Goal: Task Accomplishment & Management: Manage account settings

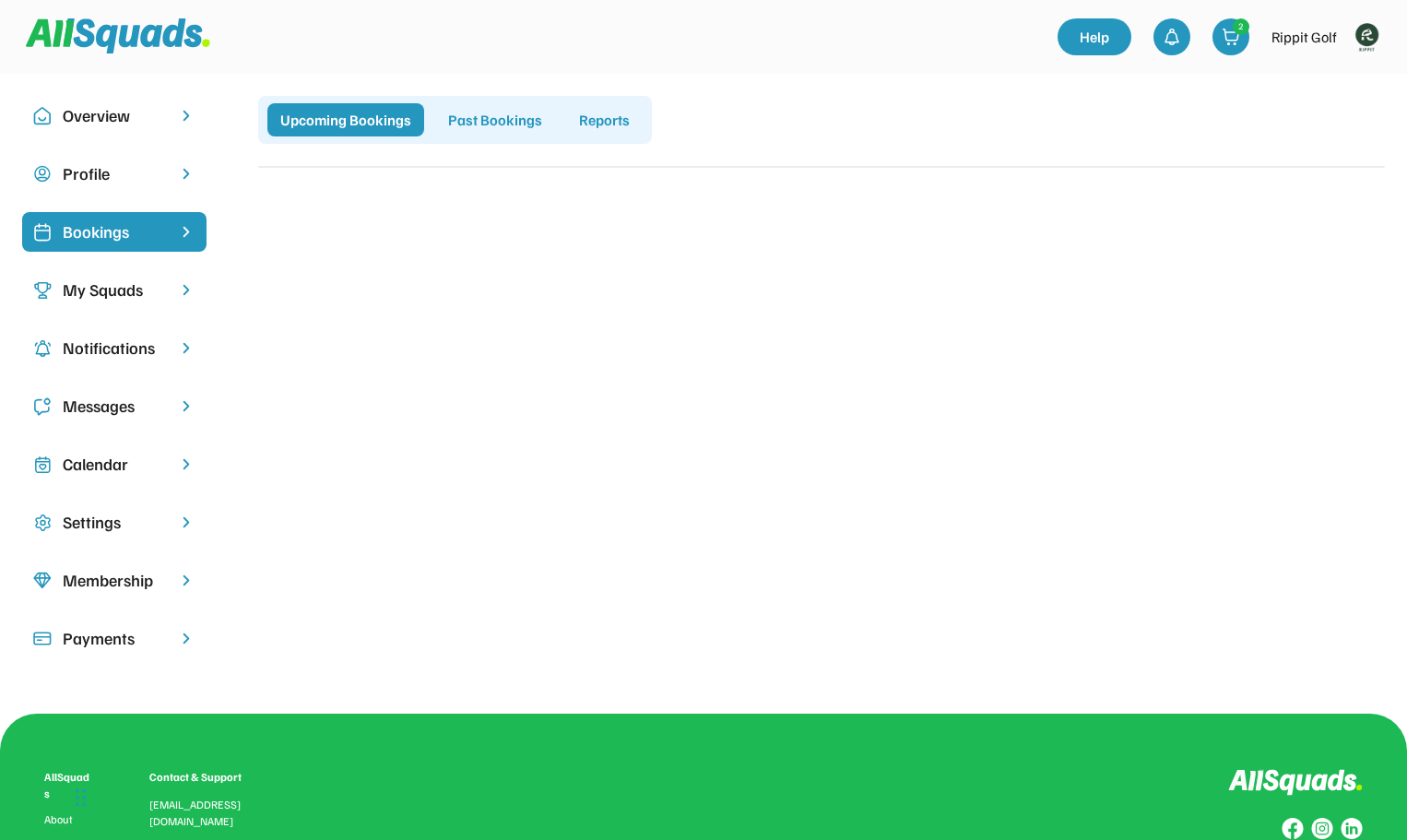
click at [122, 291] on div "My Squads" at bounding box center [114, 289] width 103 height 25
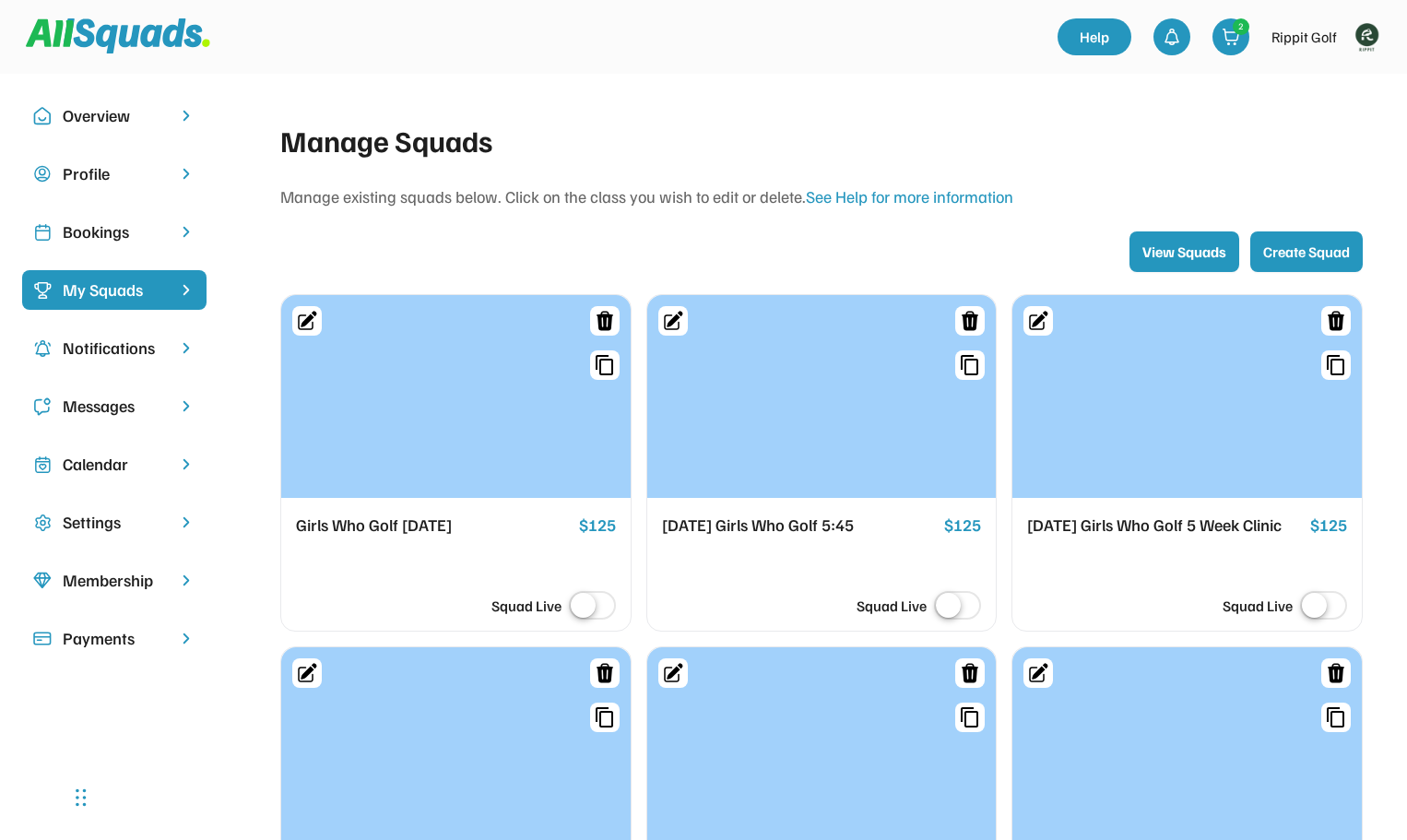
click at [88, 464] on div "Calendar" at bounding box center [114, 464] width 103 height 25
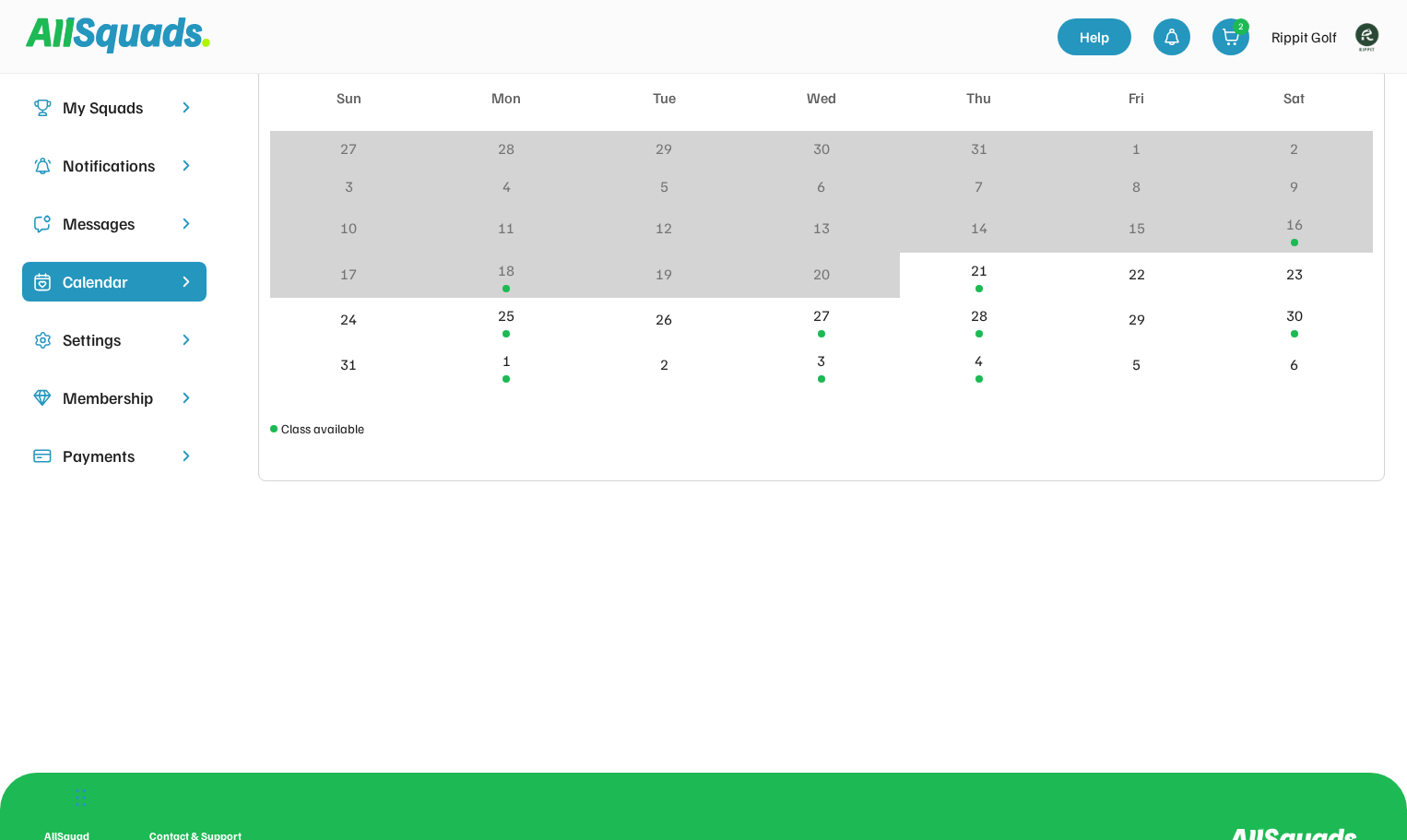
scroll to position [184, 0]
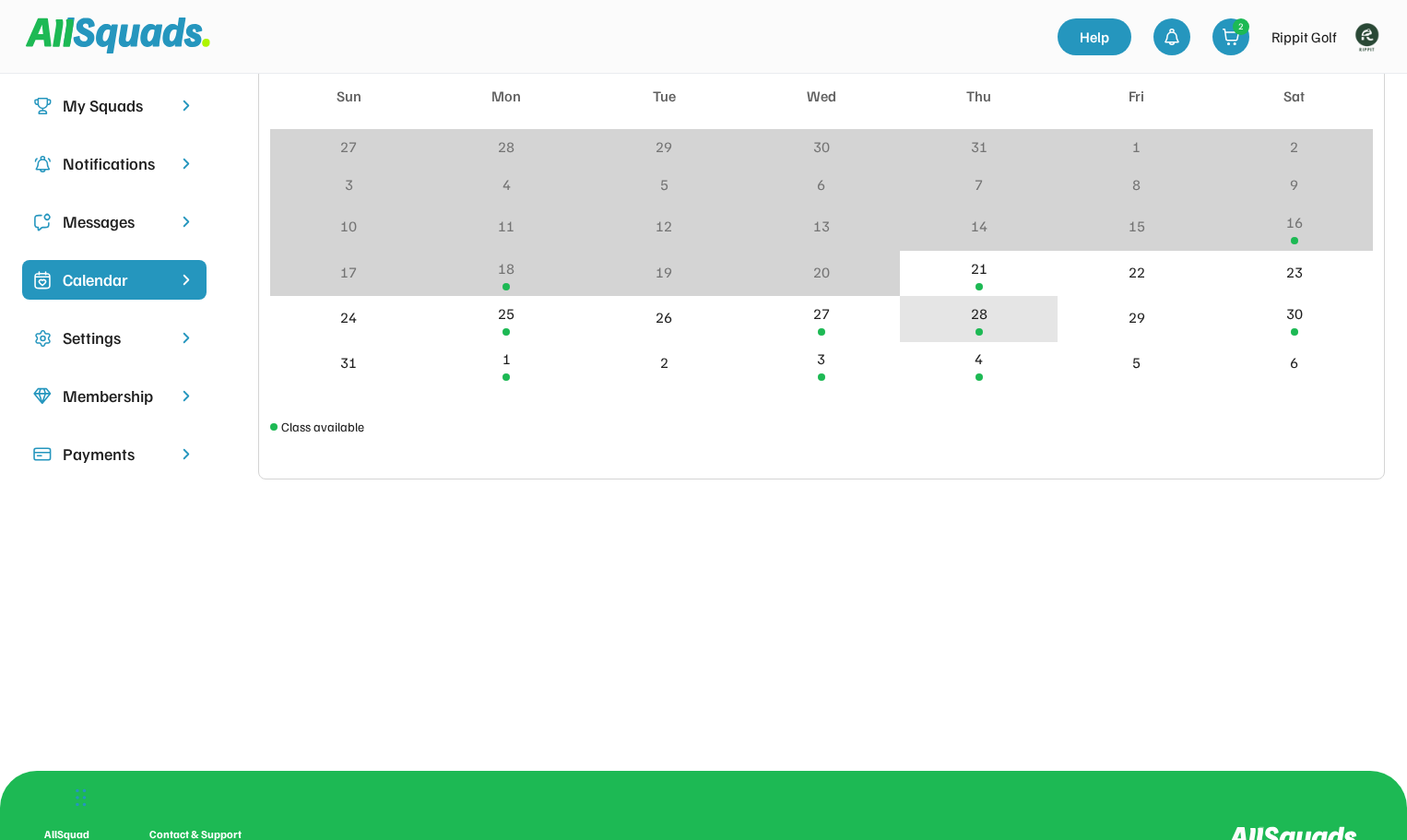
click at [976, 337] on div "28" at bounding box center [978, 319] width 158 height 45
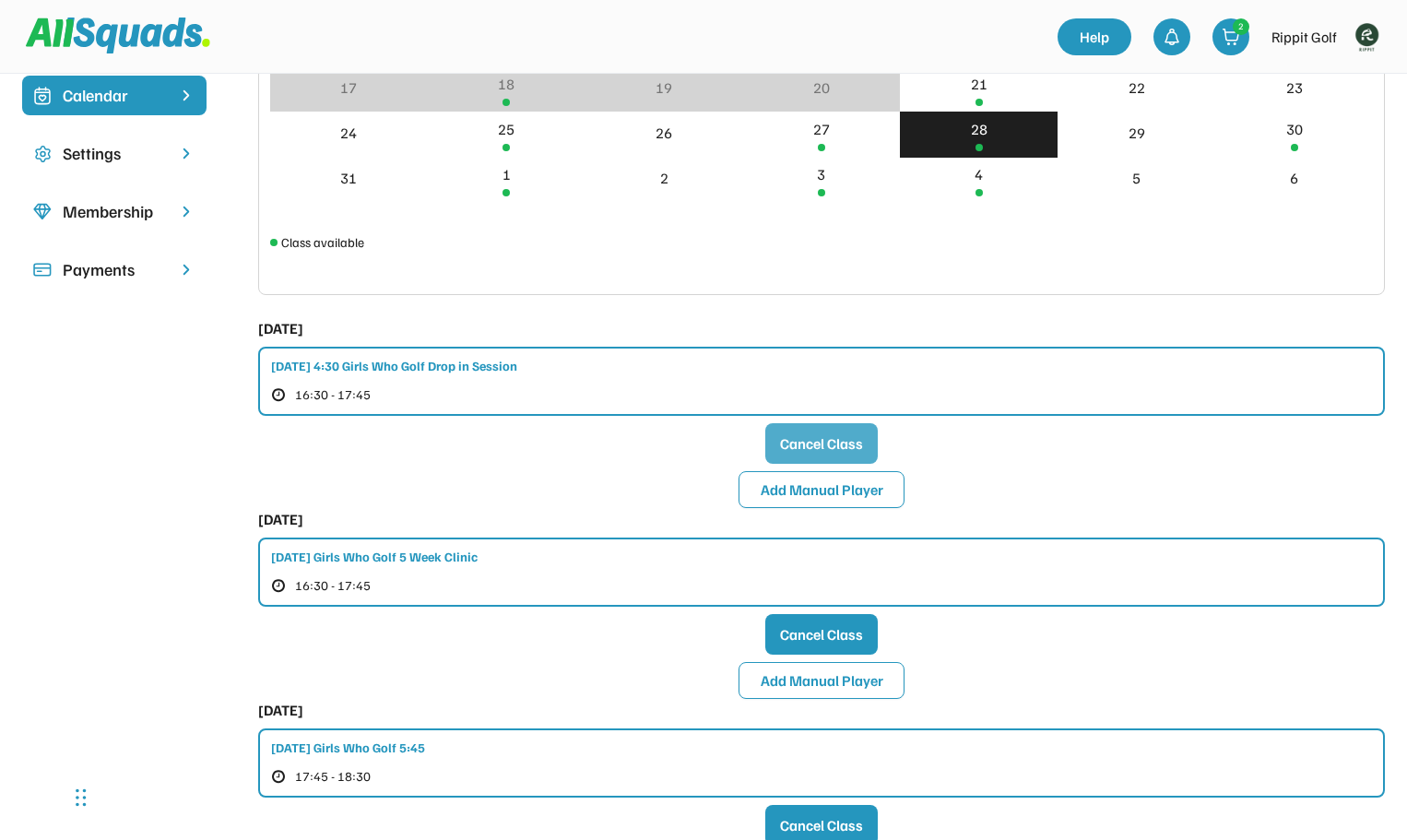
scroll to position [461, 0]
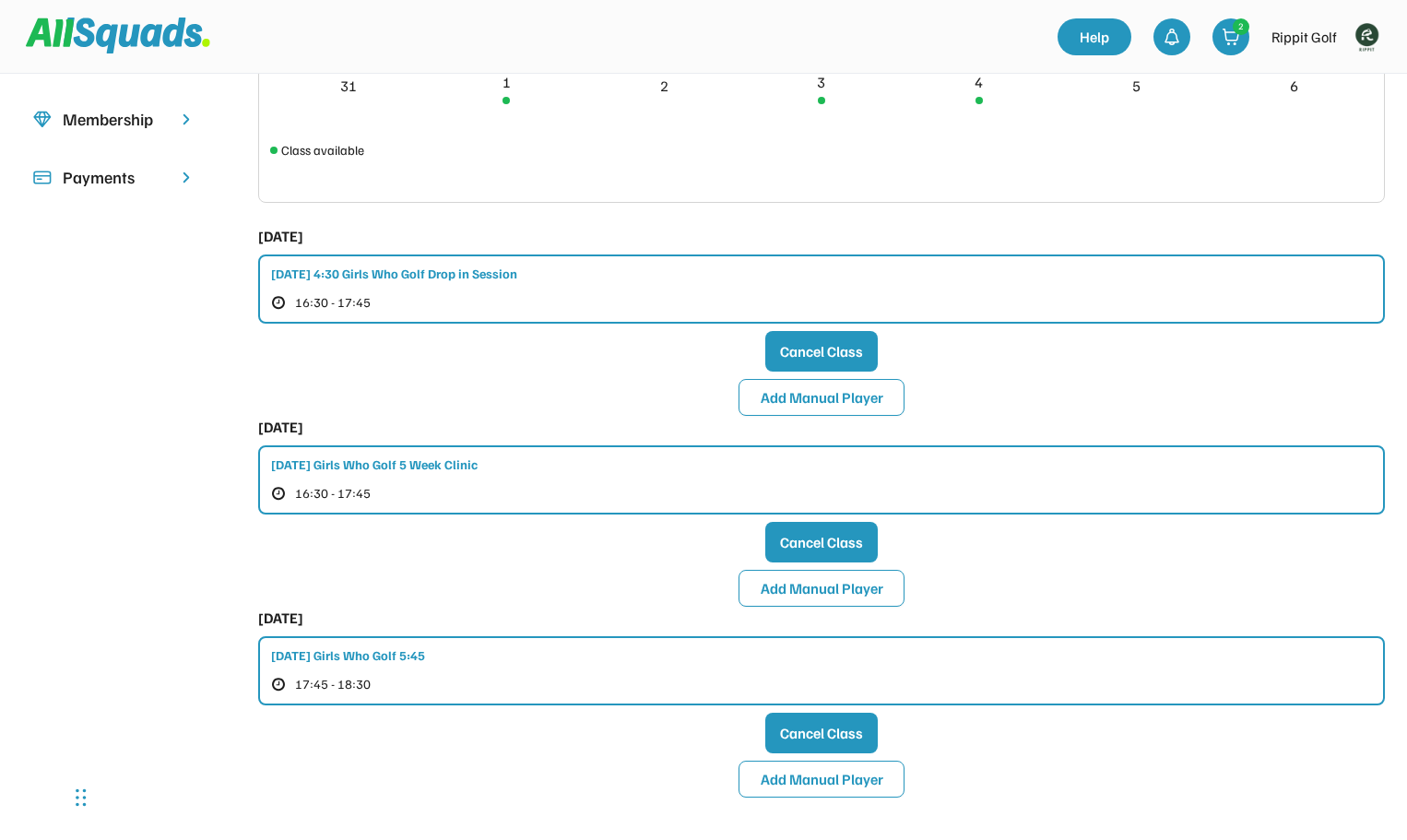
click at [478, 464] on div "[DATE] Girls Who Golf 5 Week Clinic" at bounding box center [374, 464] width 206 height 19
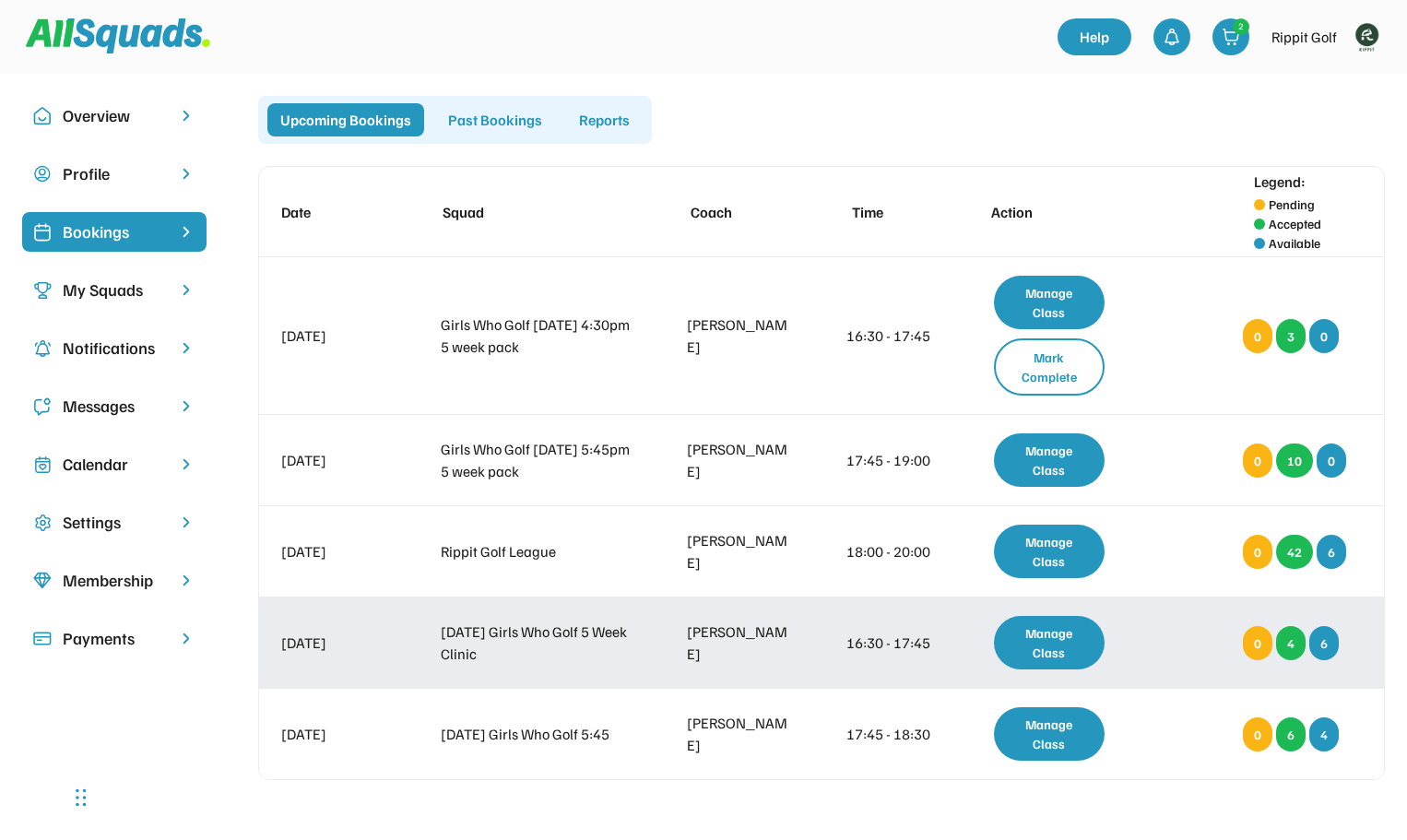
click at [1064, 616] on div "Manage Class" at bounding box center [1049, 642] width 112 height 54
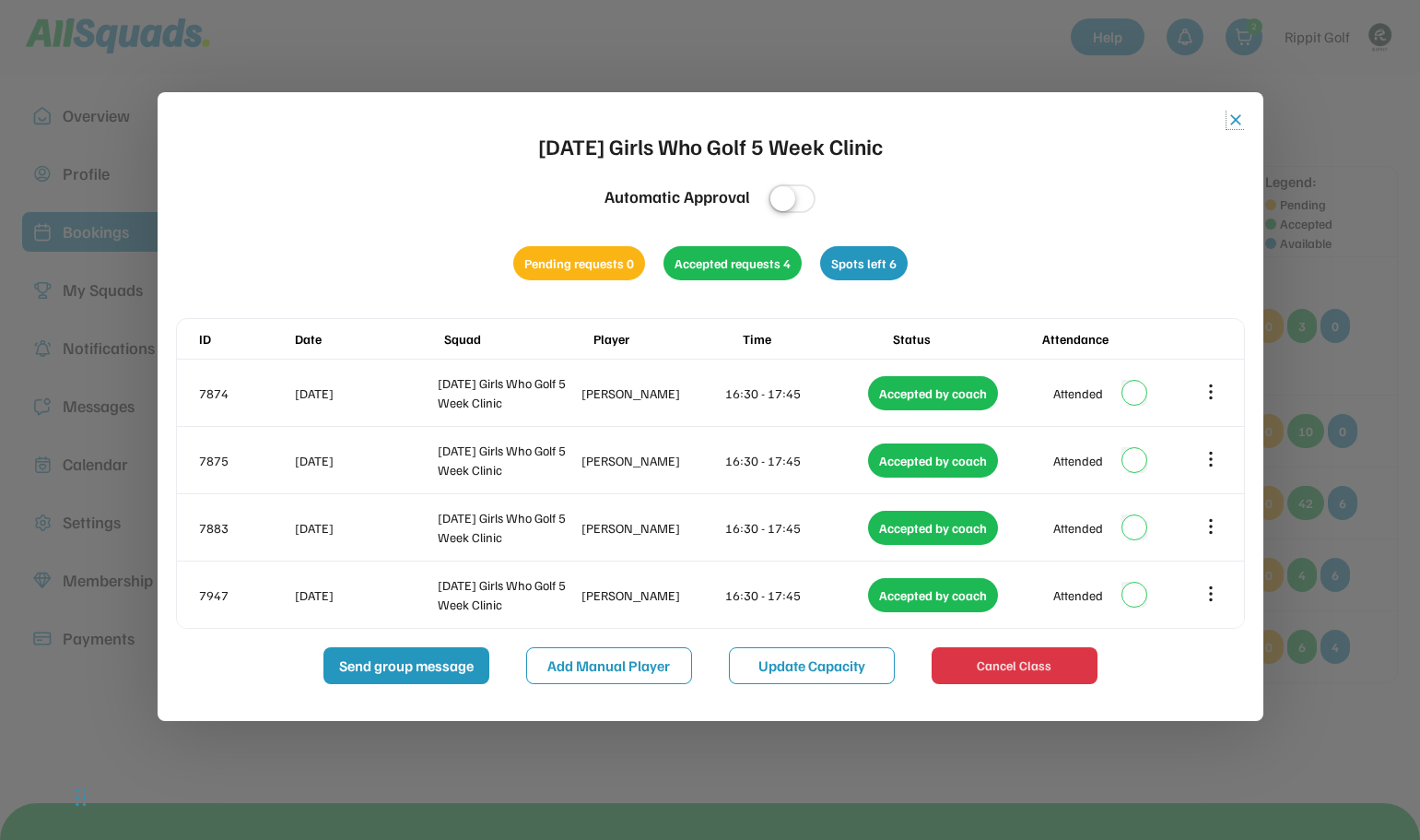
click at [1236, 127] on button "close" at bounding box center [1236, 119] width 18 height 18
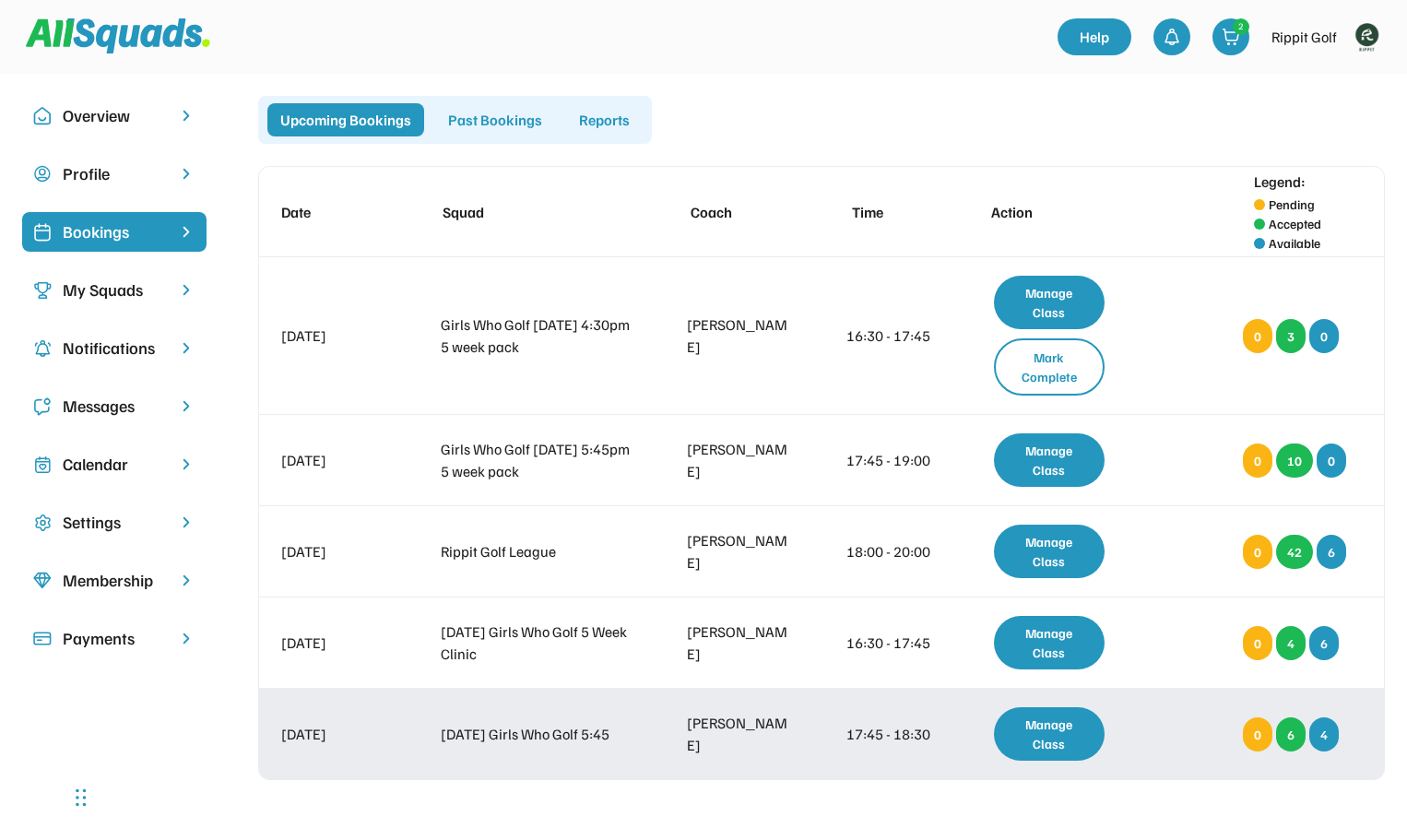
click at [1052, 707] on div "Manage Class" at bounding box center [1049, 733] width 112 height 54
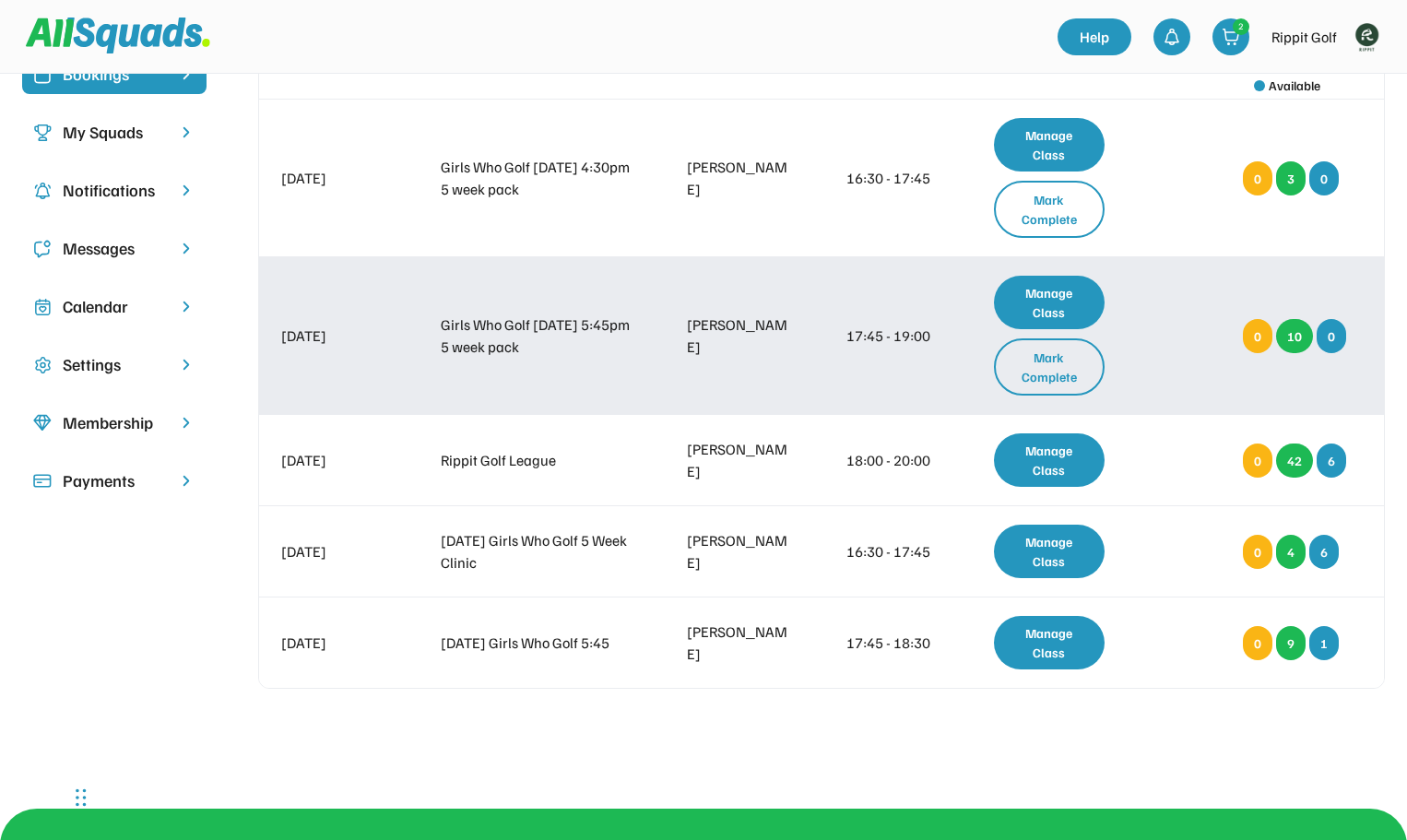
scroll to position [184, 0]
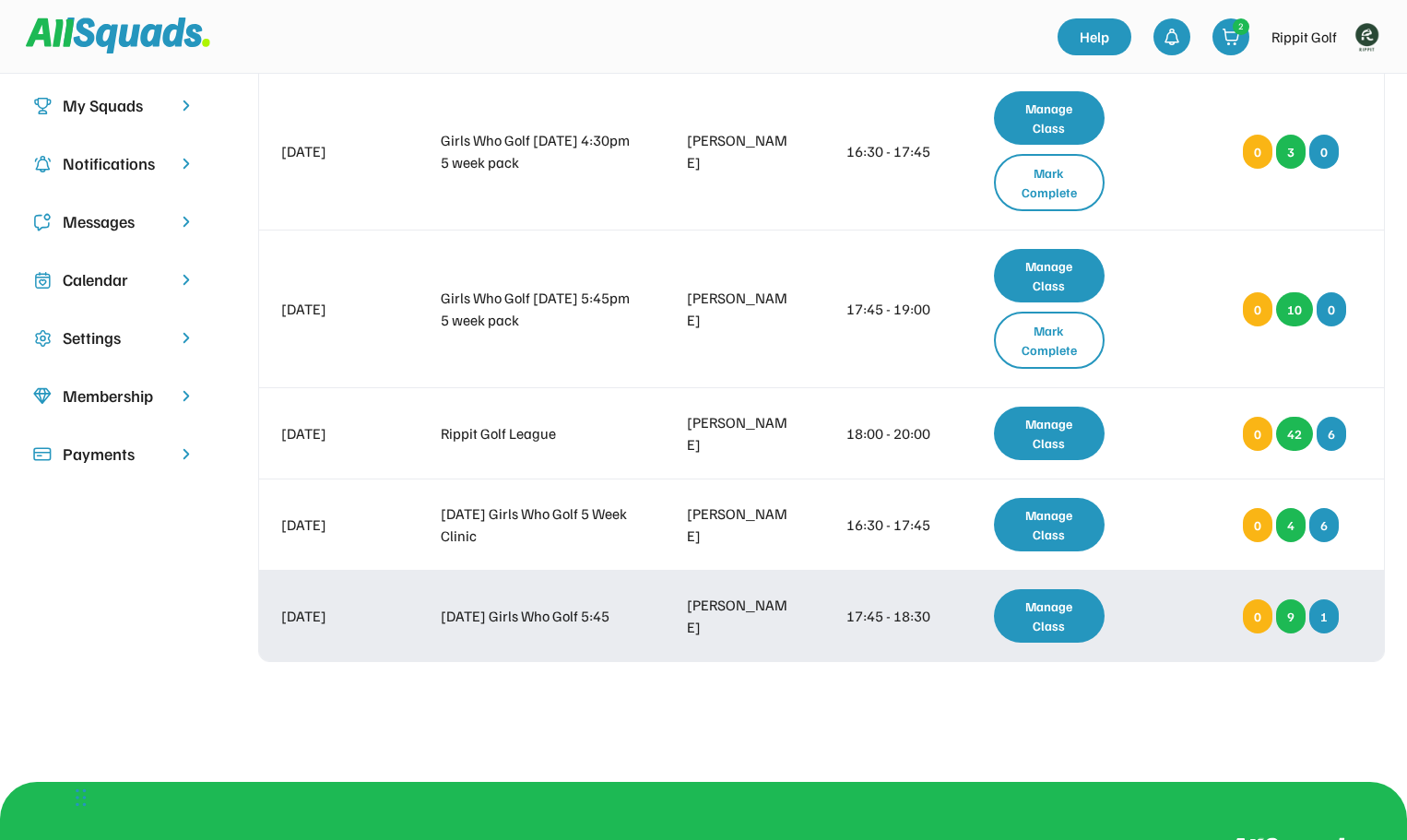
click at [1064, 589] on div "Manage Class" at bounding box center [1049, 616] width 112 height 54
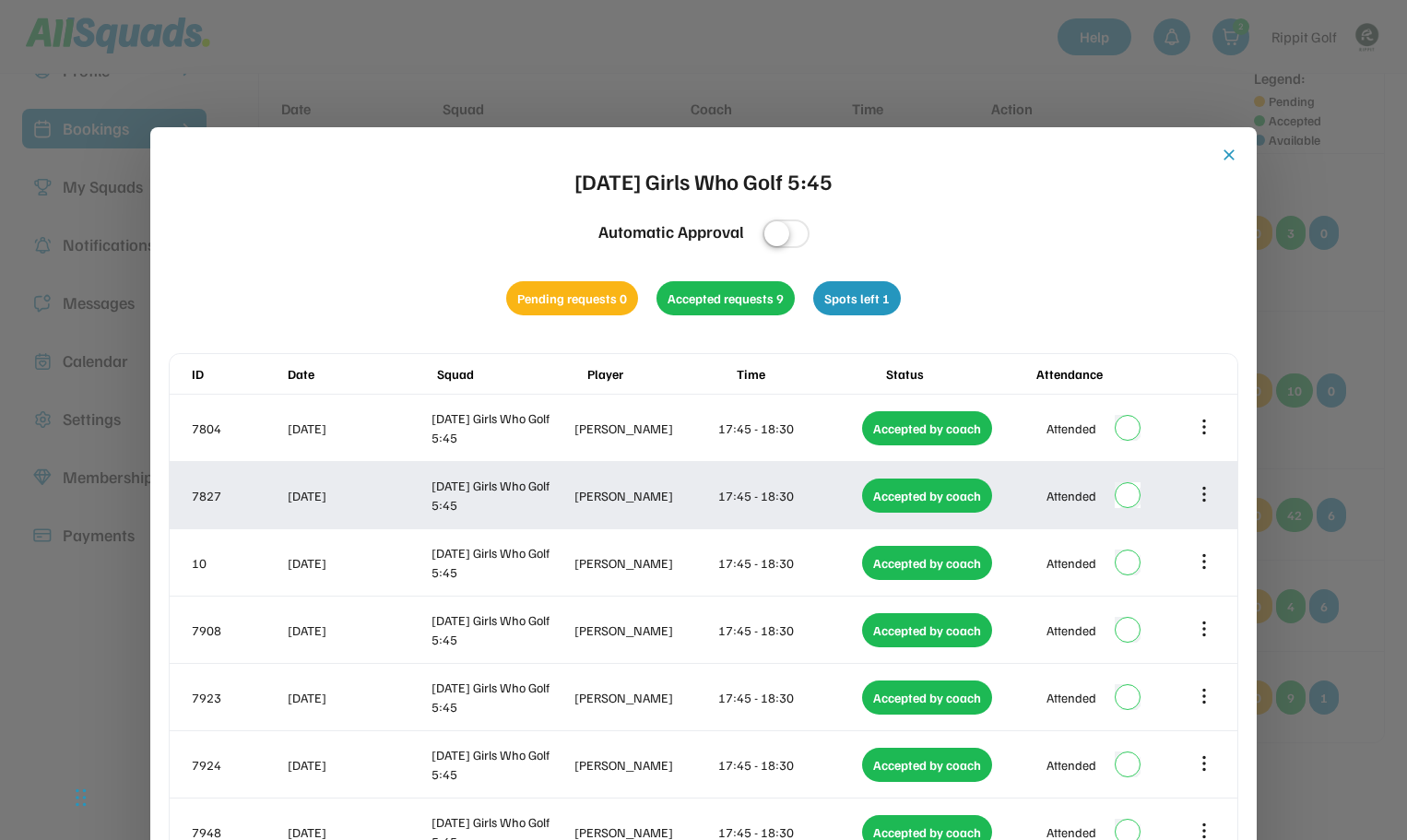
scroll to position [92, 0]
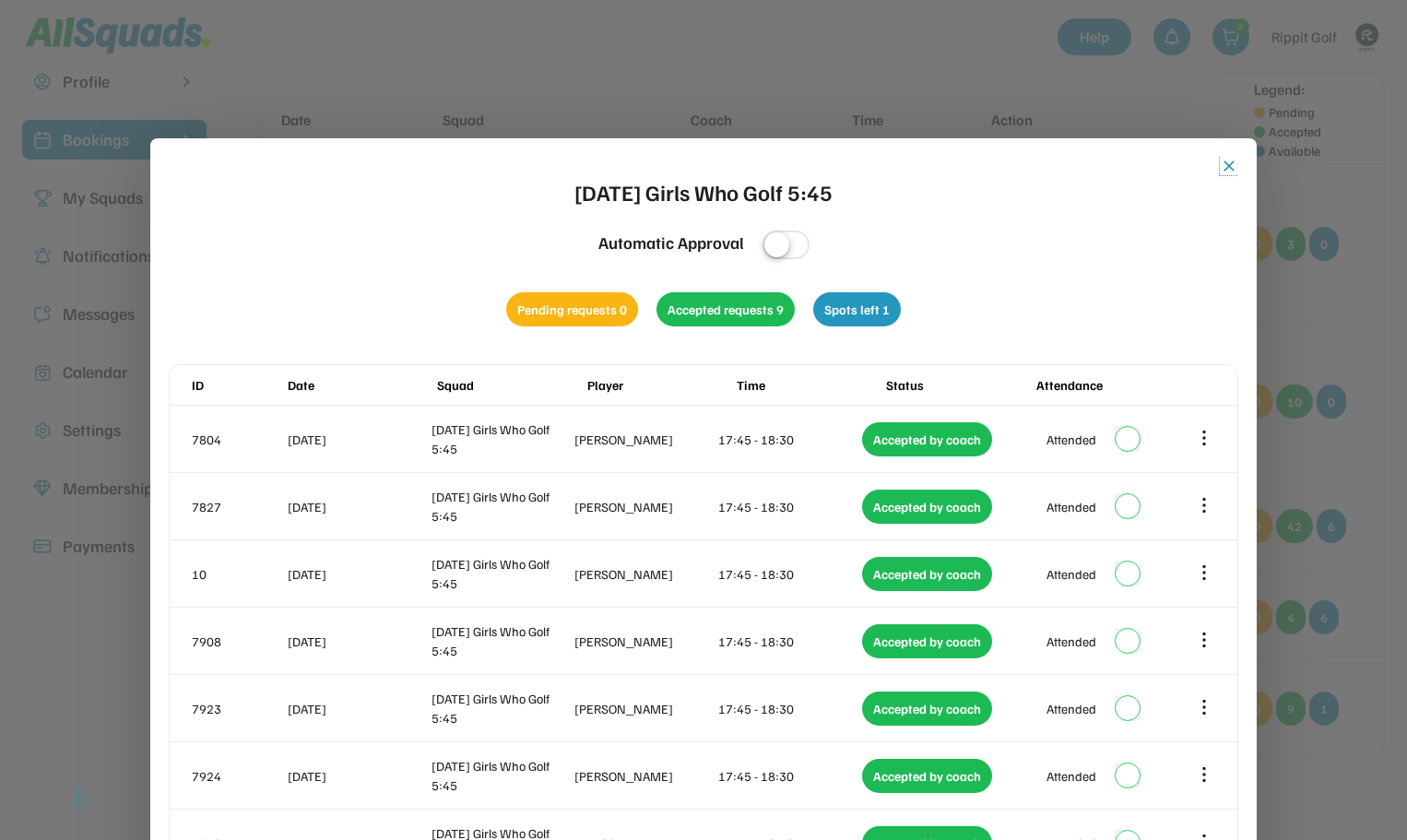
click at [1222, 166] on button "close" at bounding box center [1228, 166] width 18 height 18
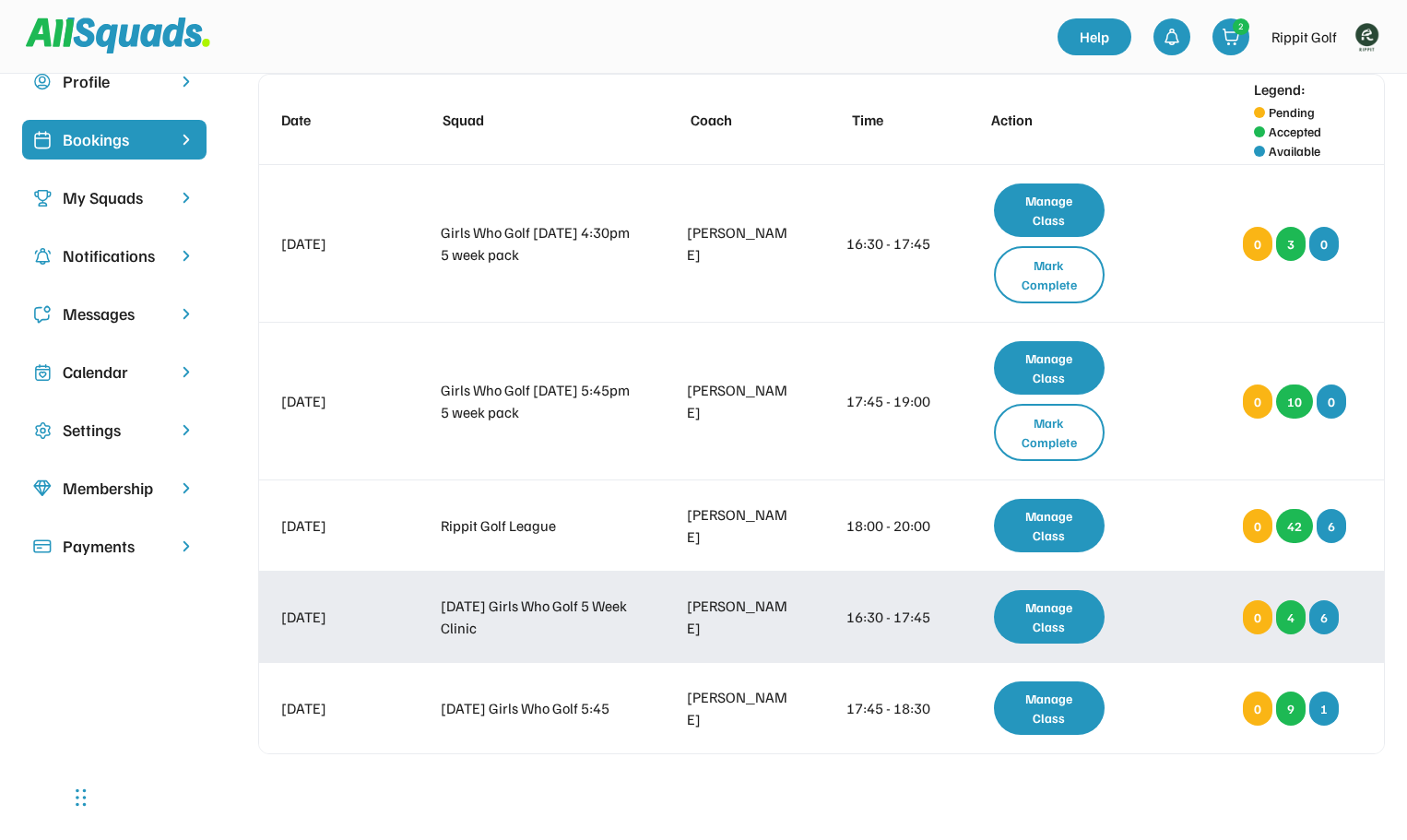
click at [1032, 590] on div "Manage Class" at bounding box center [1049, 617] width 112 height 54
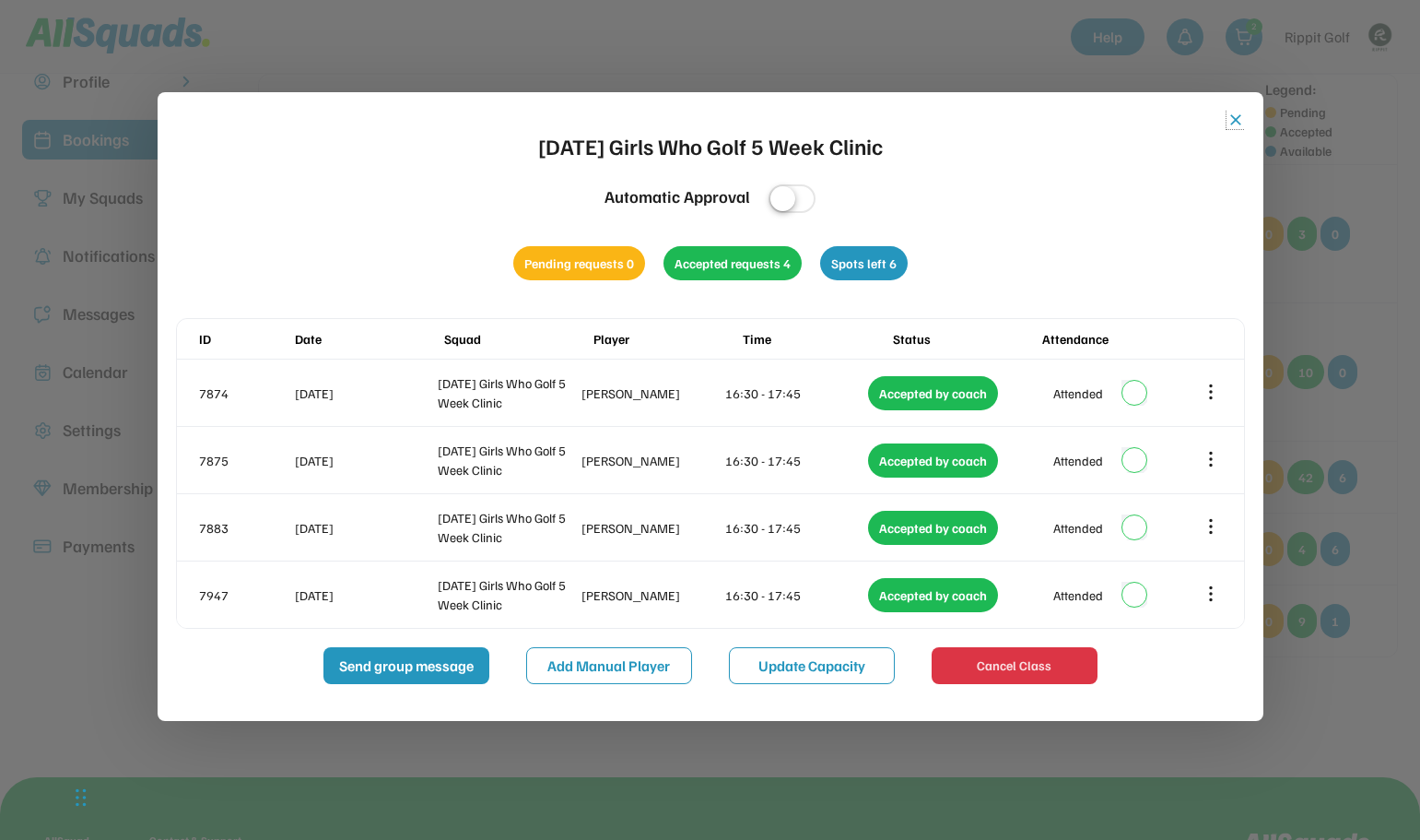
click at [1237, 117] on button "close" at bounding box center [1236, 119] width 18 height 18
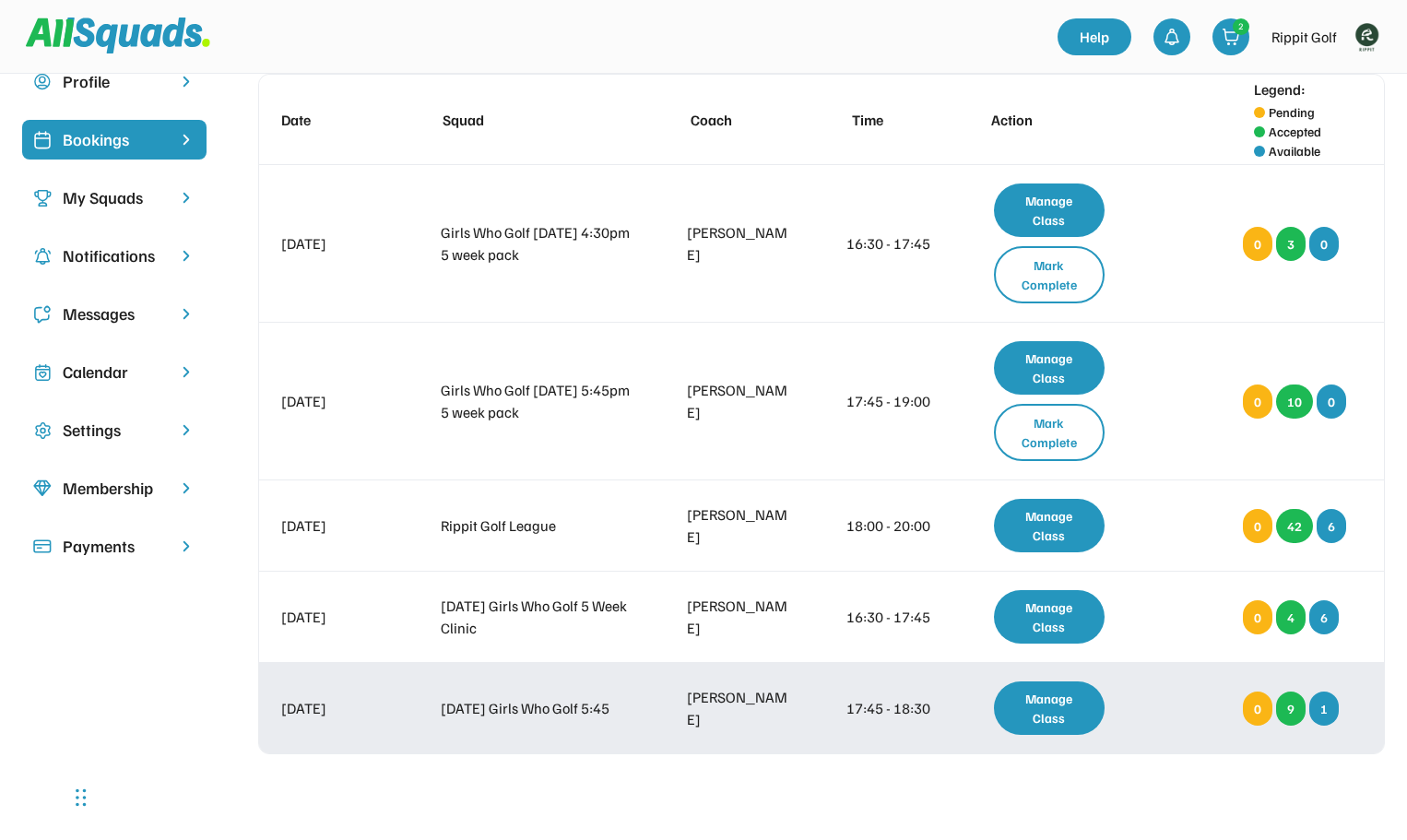
click at [1065, 681] on div "Manage Class" at bounding box center [1049, 708] width 112 height 54
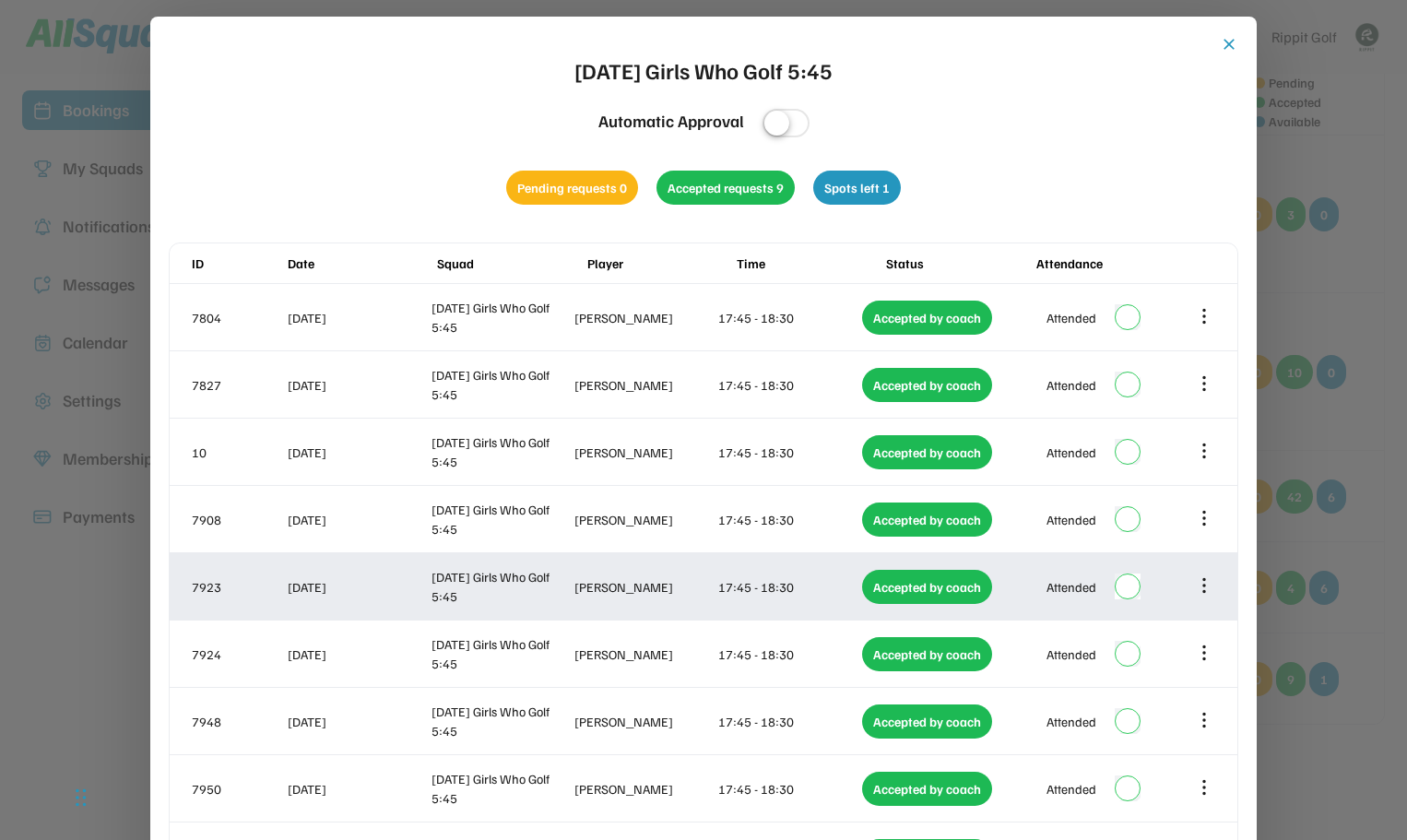
scroll to position [29, 0]
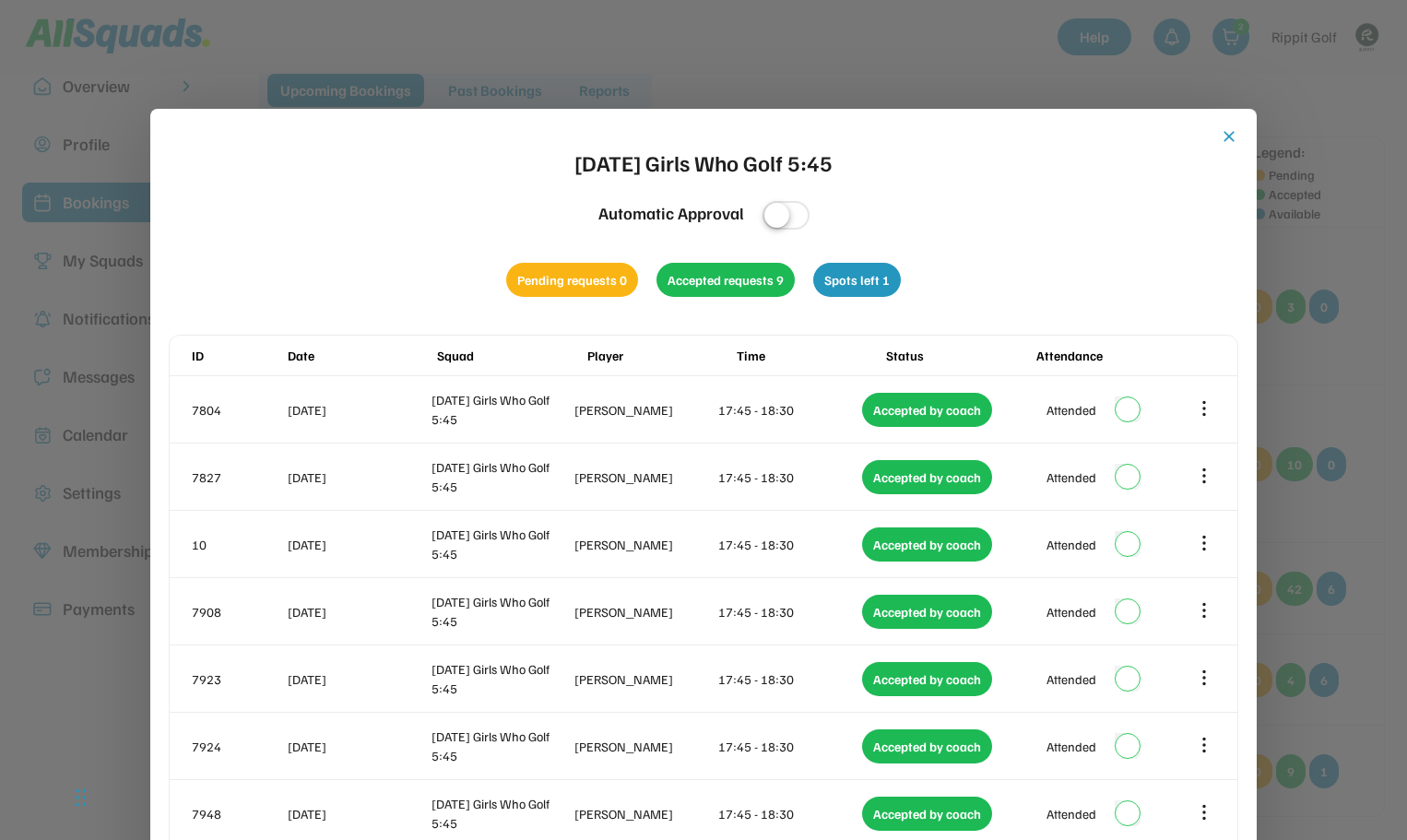
click at [1231, 136] on button "close" at bounding box center [1228, 135] width 18 height 18
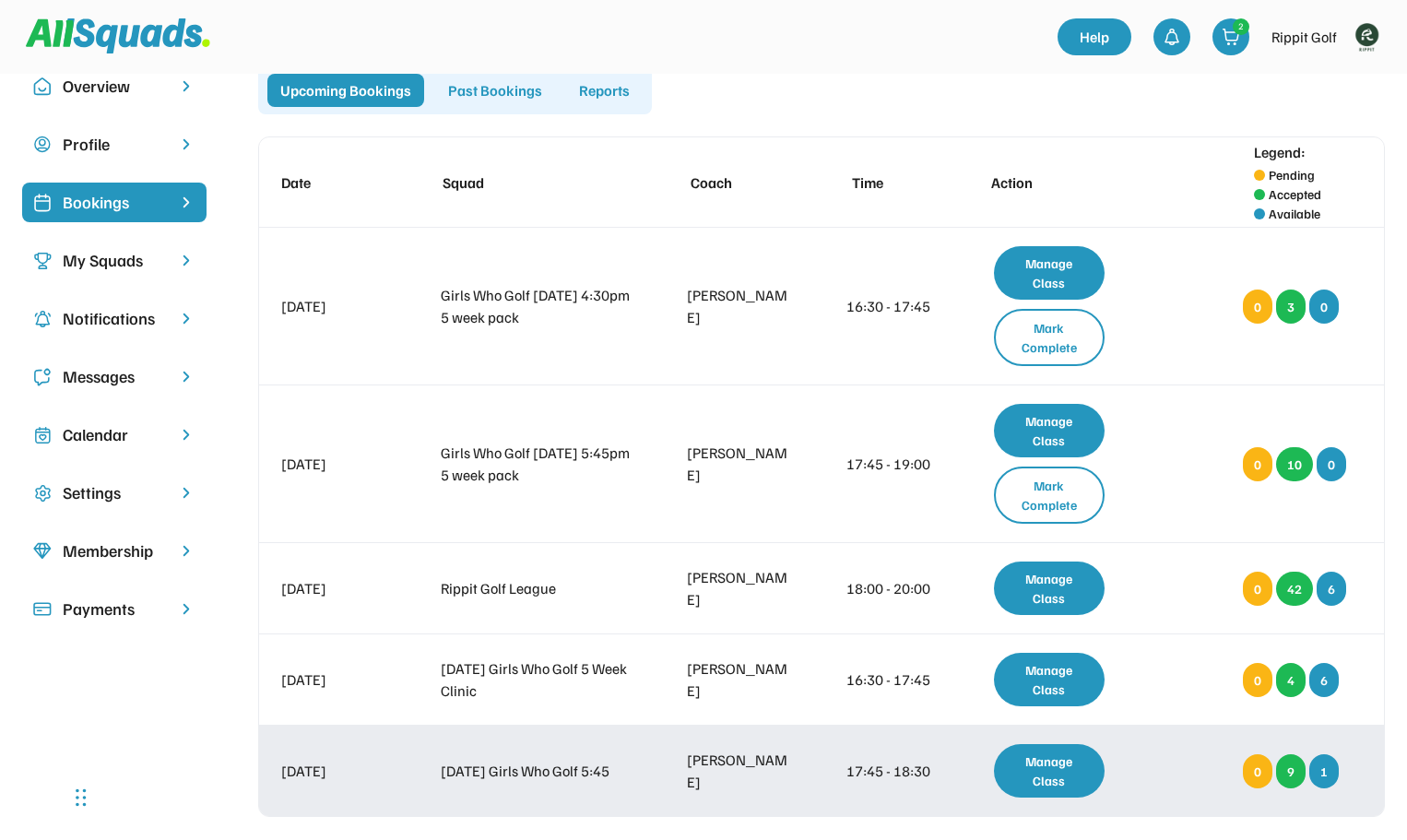
click at [1294, 754] on div "9" at bounding box center [1290, 771] width 29 height 34
click at [1071, 744] on div "Manage Class" at bounding box center [1049, 770] width 112 height 54
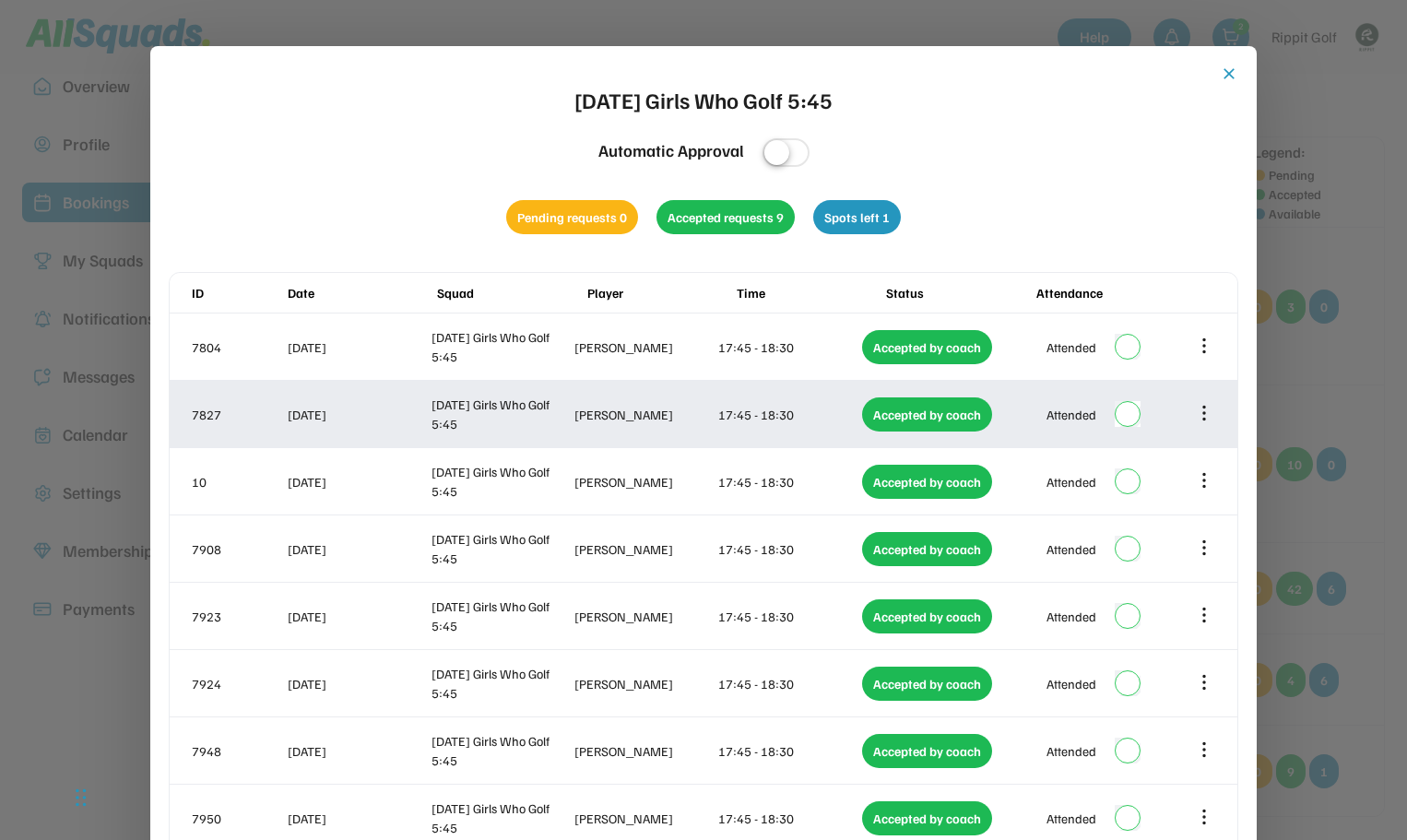
click at [1207, 411] on icon at bounding box center [1204, 412] width 20 height 20
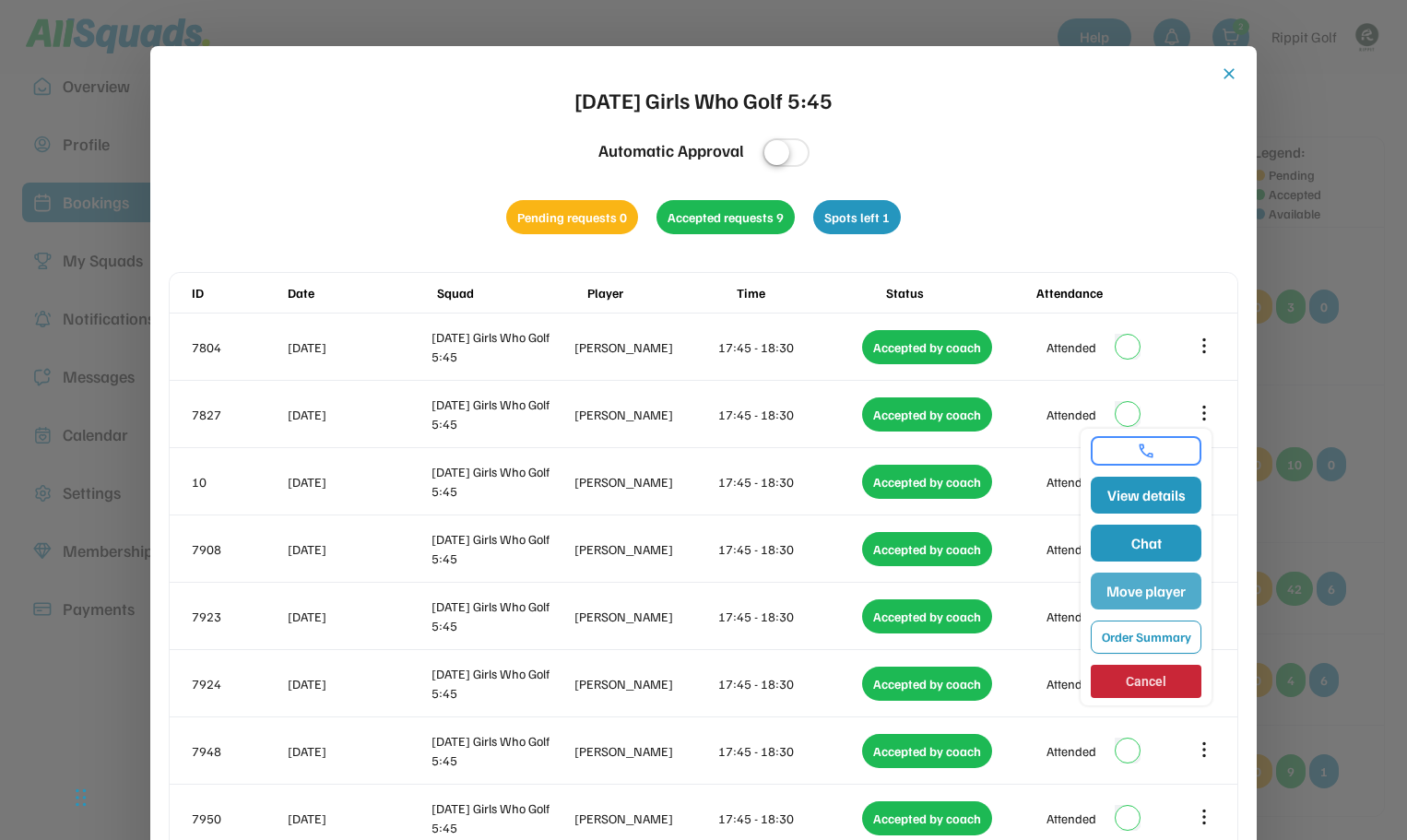
click at [1142, 594] on button "Move player" at bounding box center [1146, 590] width 111 height 37
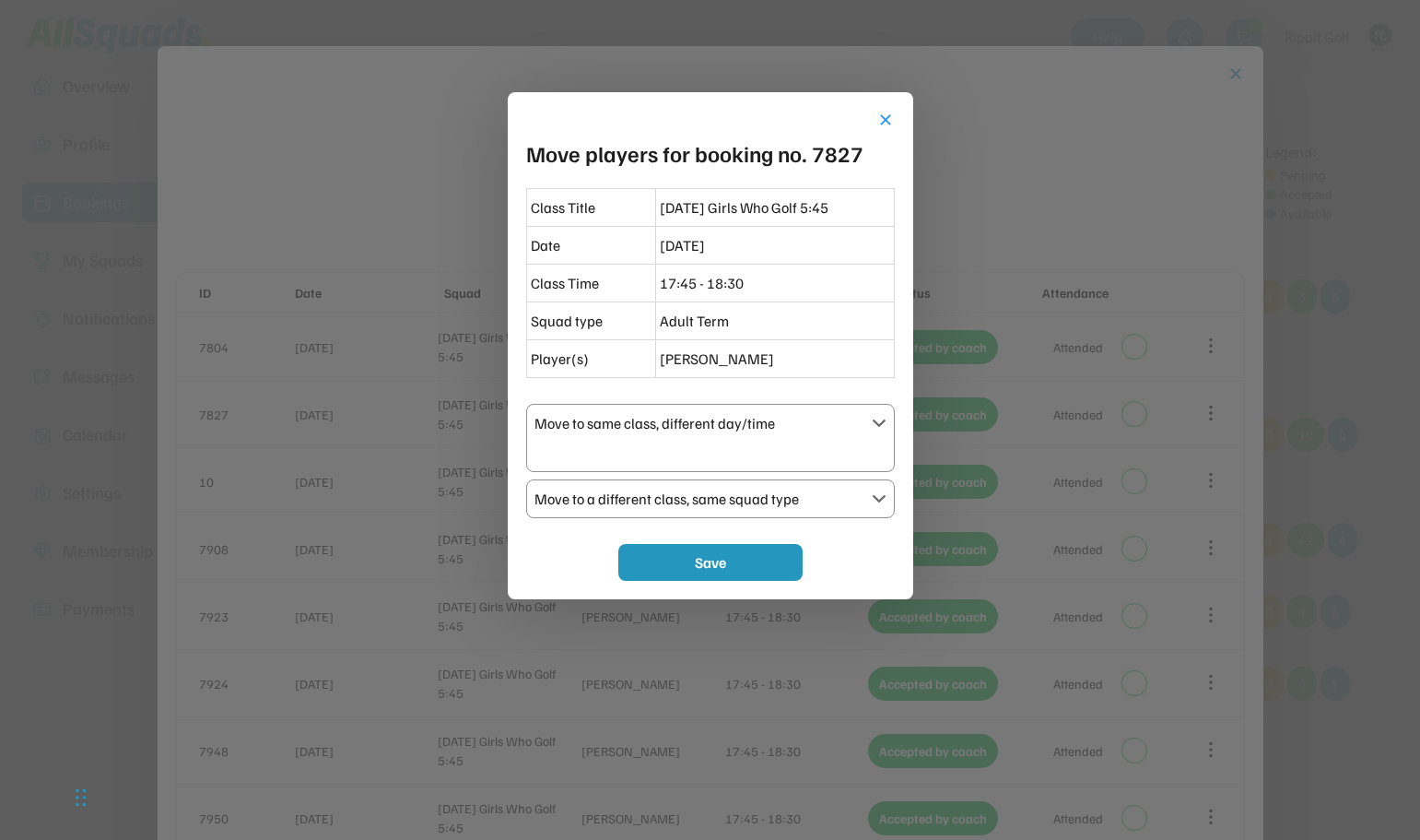
click at [810, 442] on div at bounding box center [710, 452] width 352 height 22
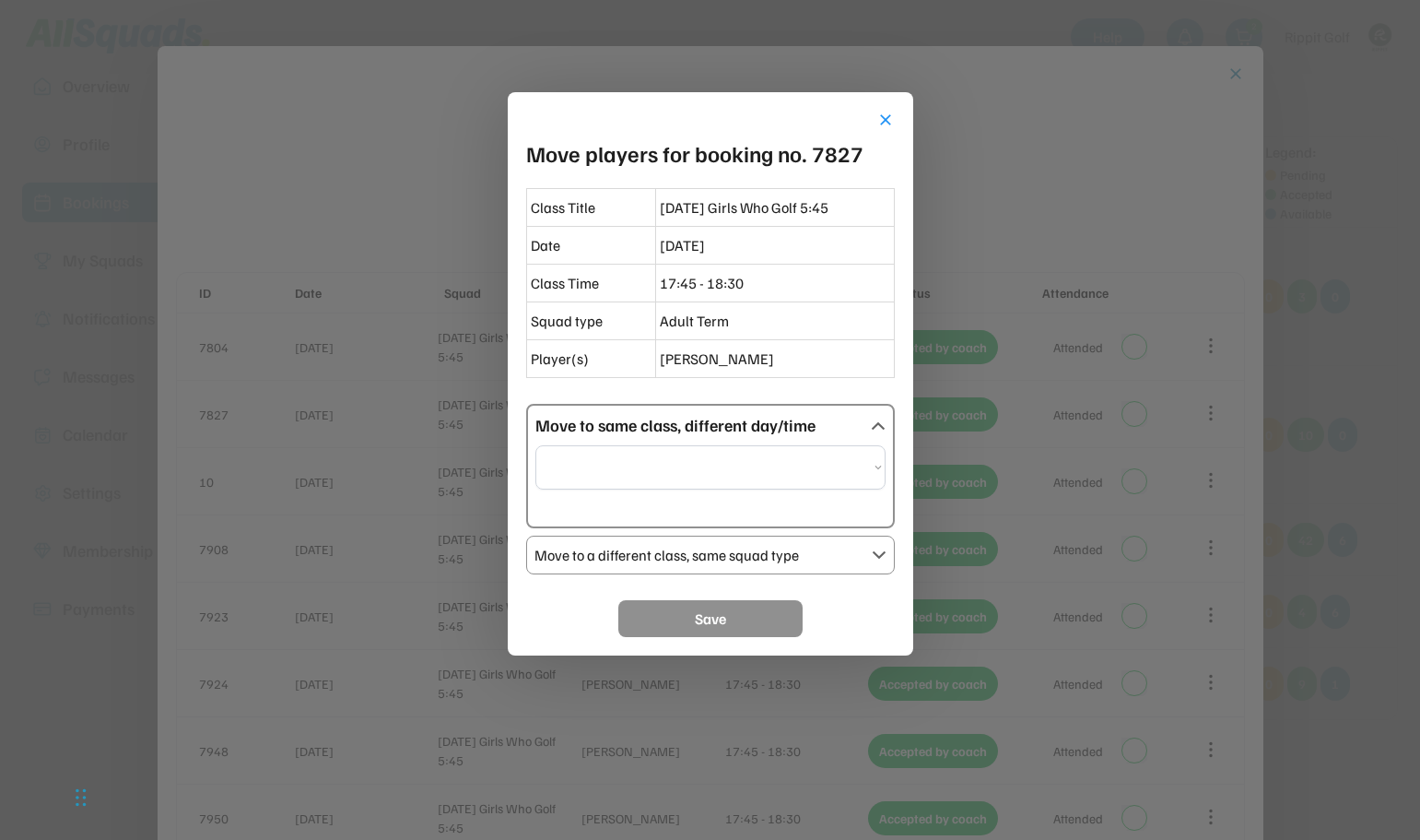
select select "**********"
click at [743, 478] on select "**********" at bounding box center [710, 467] width 350 height 44
click at [868, 424] on div "Move to same class, different day/time " at bounding box center [710, 425] width 350 height 25
click at [876, 557] on text "" at bounding box center [880, 555] width 15 height 15
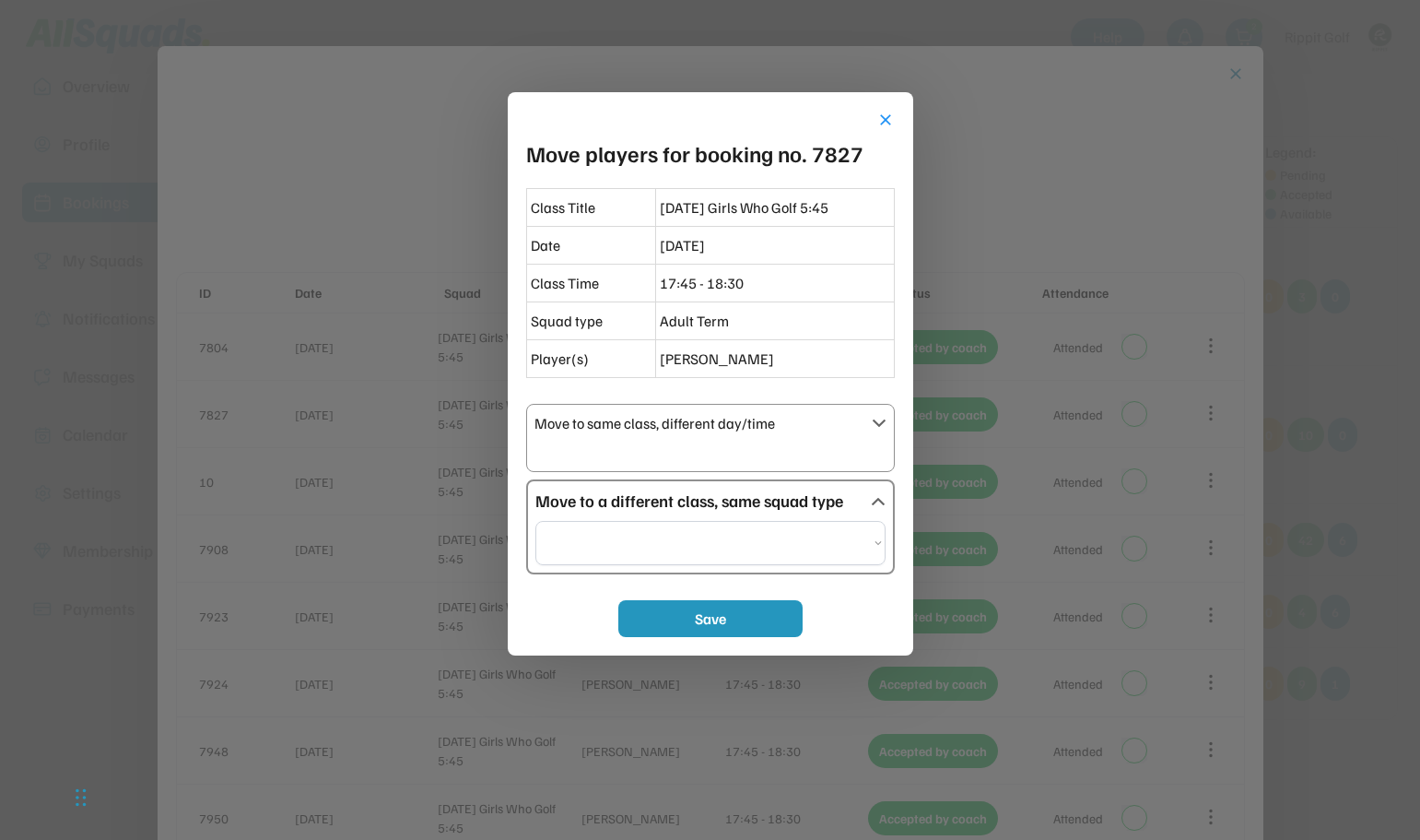
select select "**********"
click at [875, 541] on select "**********" at bounding box center [710, 542] width 350 height 44
click at [1387, 604] on div at bounding box center [710, 420] width 1420 height 840
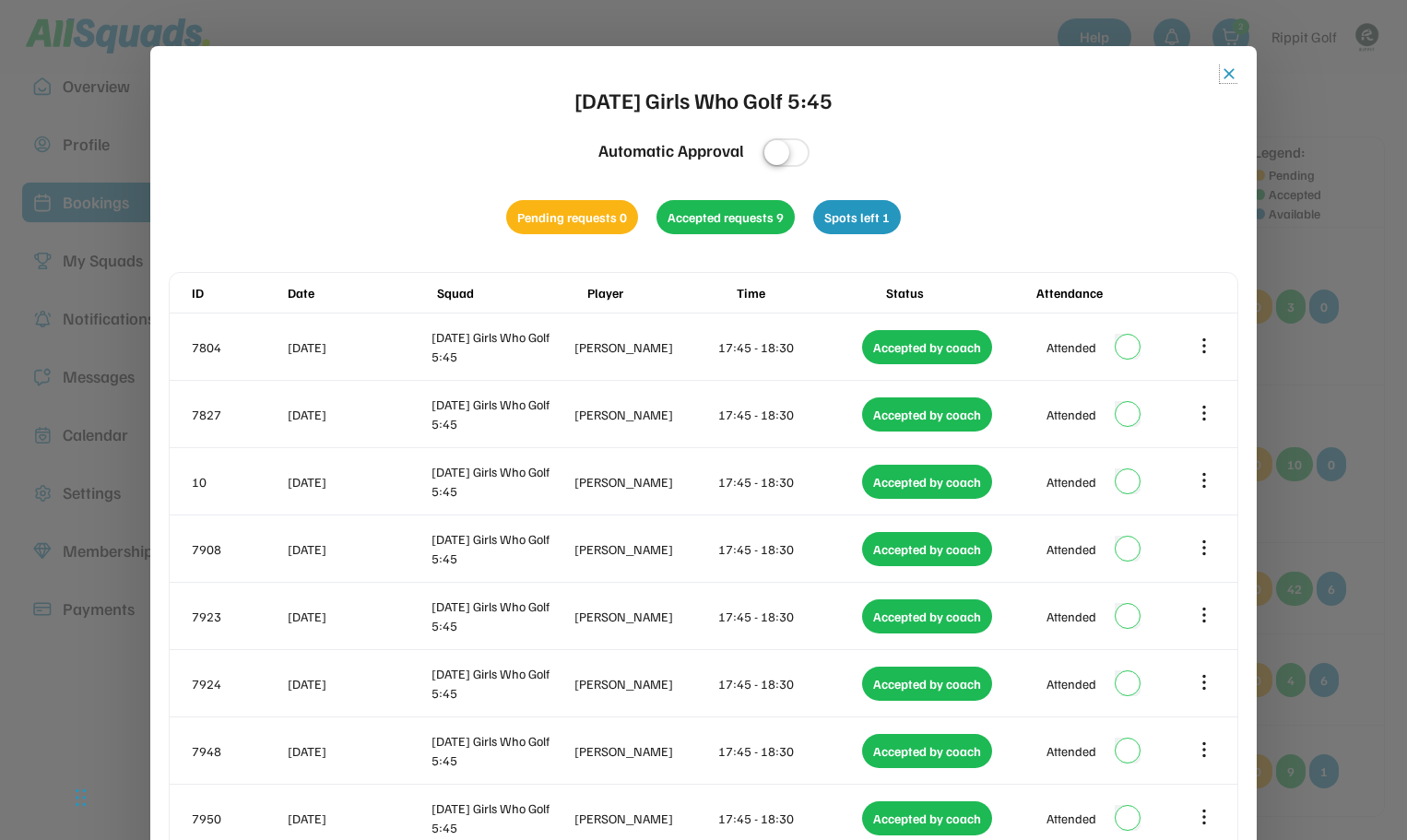
click at [1234, 73] on button "close" at bounding box center [1228, 73] width 18 height 18
